Goal: Transaction & Acquisition: Obtain resource

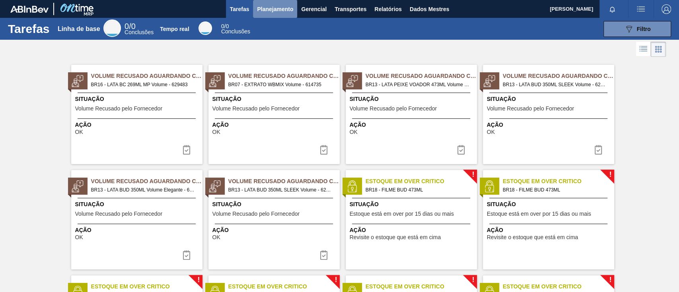
click at [275, 6] on font "Planejamento" at bounding box center [275, 9] width 36 height 6
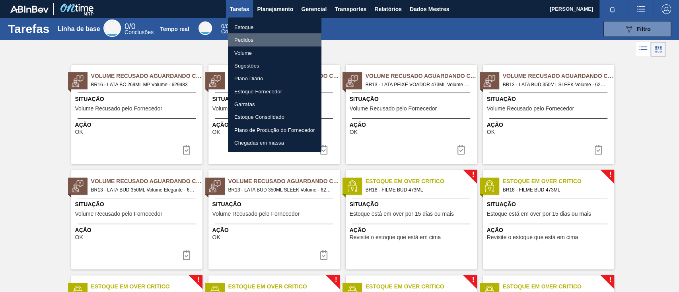
click at [248, 40] on font "Pedidos" at bounding box center [243, 40] width 19 height 6
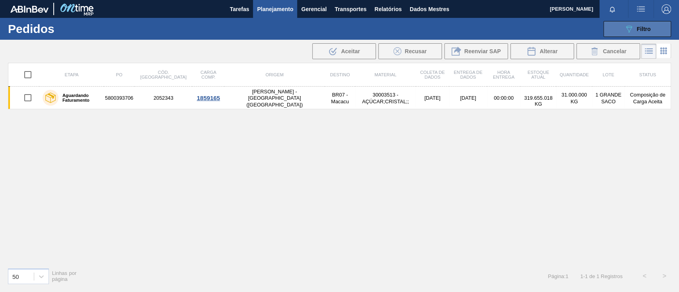
click at [629, 27] on icon "089F7B8B-B2A5-4AFE-B5C0-19BA573D28AC" at bounding box center [629, 29] width 10 height 10
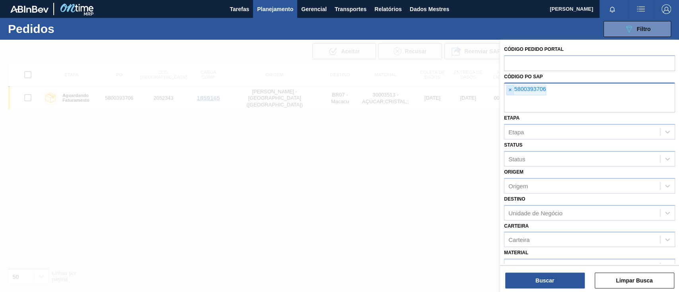
click at [512, 88] on span "×" at bounding box center [510, 90] width 8 height 10
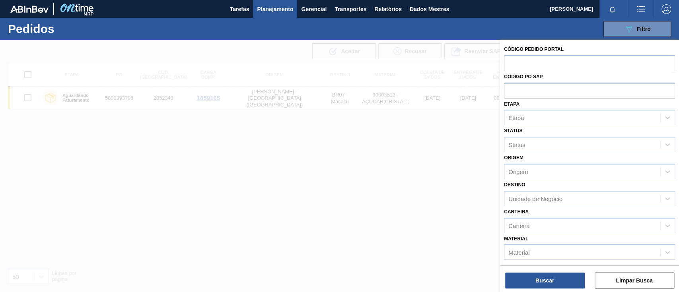
paste input "text"
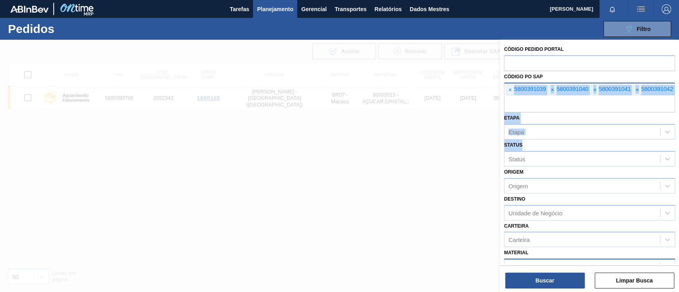
click at [579, 191] on div "Código Pedido Portal Código PO SAP × 5800391039 × 5800391040 × 5800391041 × 580…" at bounding box center [589, 195] width 179 height 311
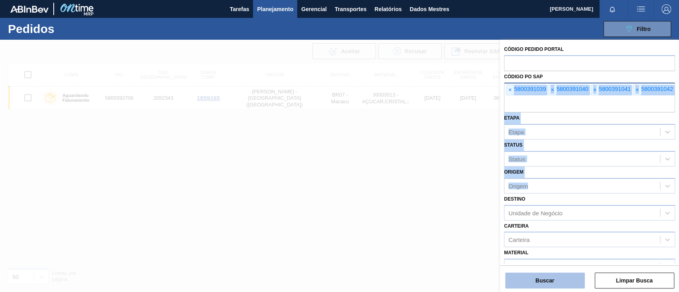
click at [576, 283] on button "Buscar" at bounding box center [545, 281] width 80 height 16
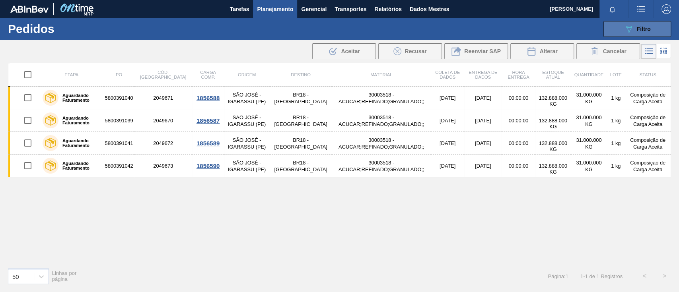
click at [634, 29] on div "089F7B8B-B2A5-4AFE-B5C0-19BA573D28AC Filtro" at bounding box center [637, 29] width 27 height 10
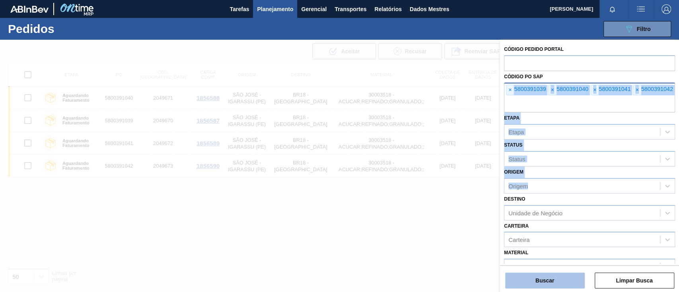
click at [552, 278] on font "Buscar" at bounding box center [544, 281] width 19 height 6
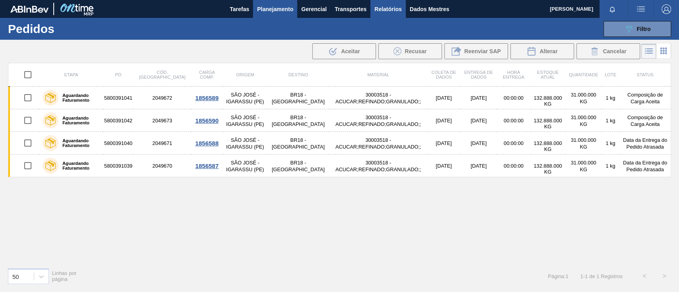
drag, startPoint x: 383, startPoint y: 6, endPoint x: 386, endPoint y: 8, distance: 4.1
click at [384, 6] on font "Relatórios" at bounding box center [387, 9] width 27 height 6
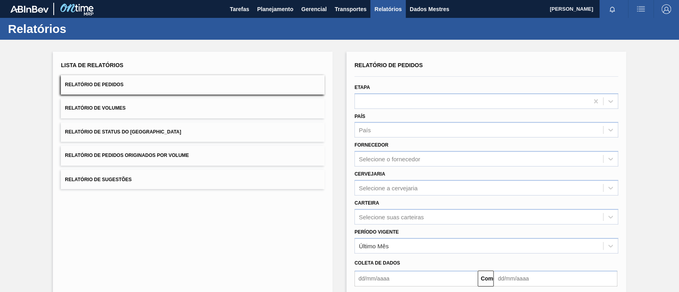
click at [185, 154] on font "Relatório de Pedidos Originados por Volume" at bounding box center [127, 156] width 124 height 6
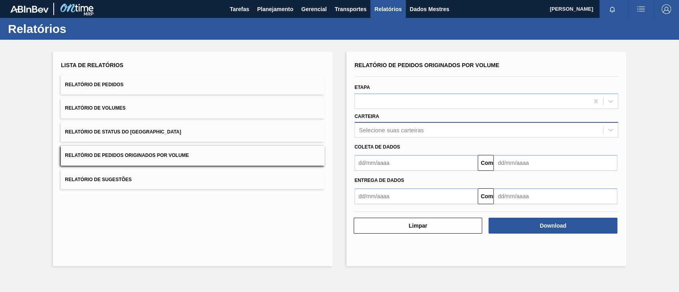
click at [374, 132] on font "Selecione suas carteiras" at bounding box center [391, 130] width 65 height 7
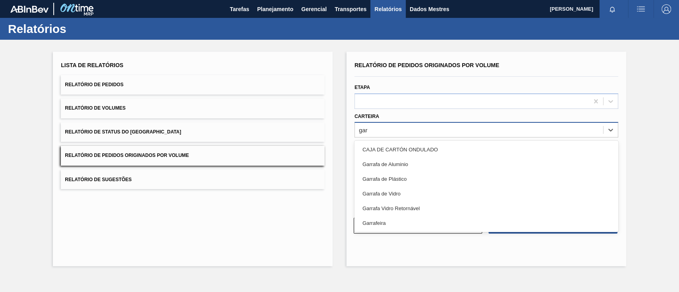
type input "garr"
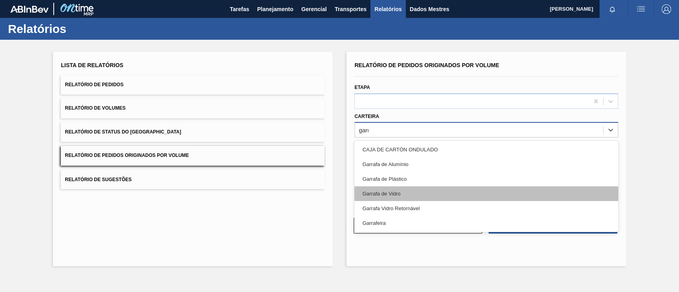
click at [391, 189] on div "Garrafa de Vidro" at bounding box center [486, 194] width 264 height 15
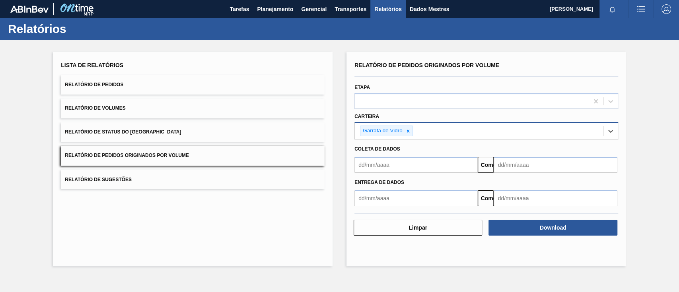
click at [382, 159] on input "text" at bounding box center [415, 165] width 123 height 16
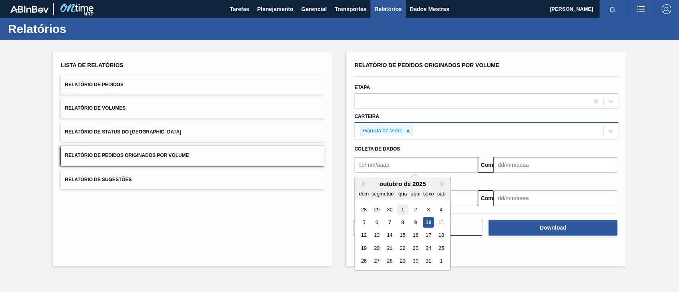
click at [401, 209] on font "1" at bounding box center [402, 210] width 3 height 6
type input "01/10/2025"
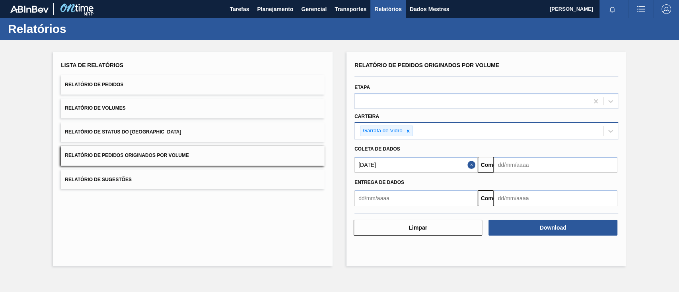
click at [507, 168] on input "text" at bounding box center [555, 165] width 123 height 16
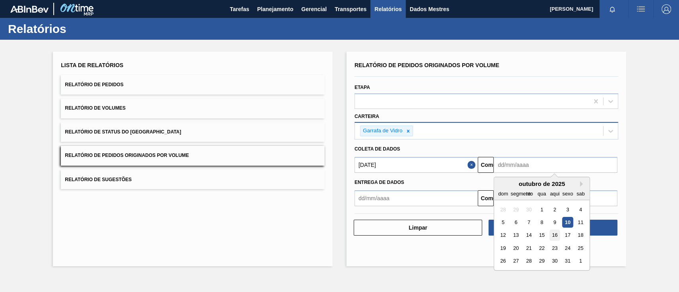
click at [558, 235] on div "16" at bounding box center [554, 235] width 11 height 11
type input "16/10/2025"
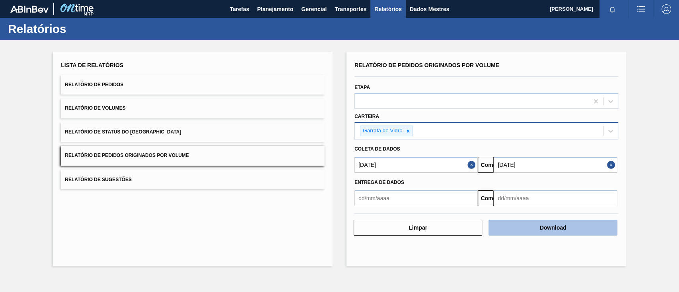
click at [563, 229] on font "Download" at bounding box center [553, 228] width 27 height 6
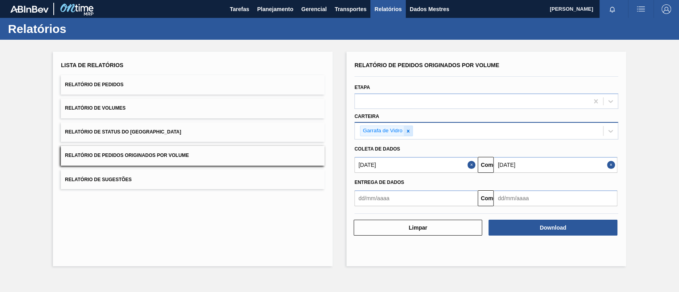
click at [410, 131] on div at bounding box center [408, 131] width 9 height 10
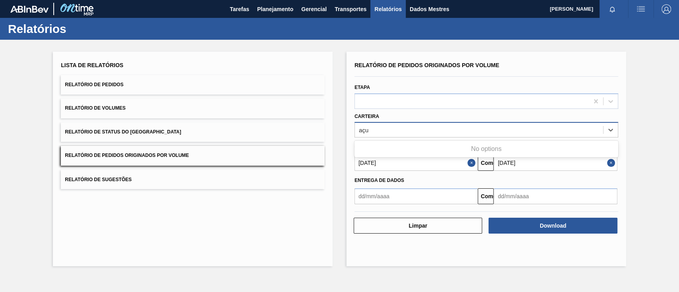
type input "aç"
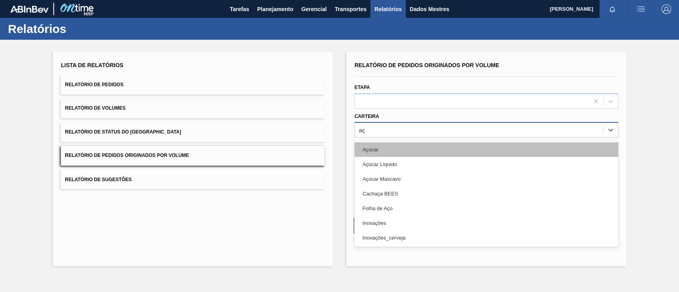
click at [399, 146] on div "Açúcar" at bounding box center [486, 149] width 264 height 15
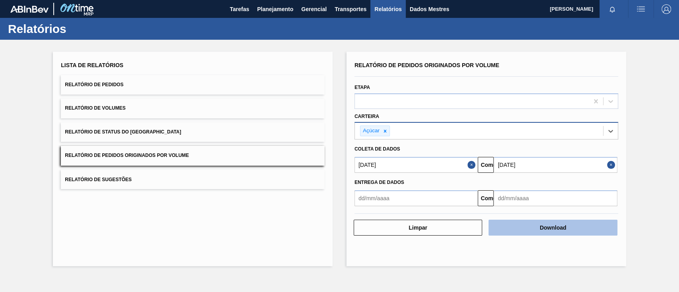
click at [539, 228] on button "Download" at bounding box center [552, 228] width 128 height 16
